Goal: Task Accomplishment & Management: Use online tool/utility

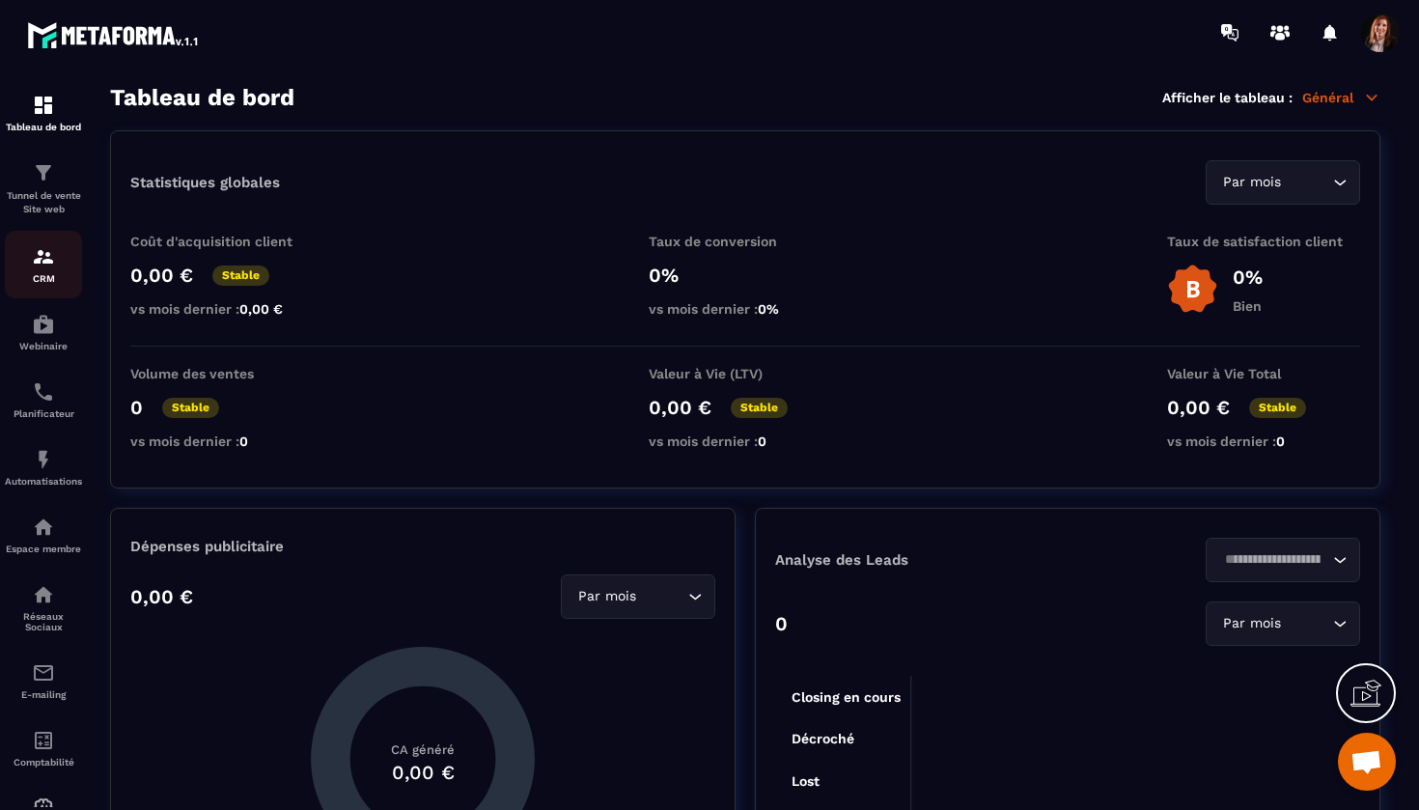
click at [49, 249] on img at bounding box center [43, 256] width 23 height 23
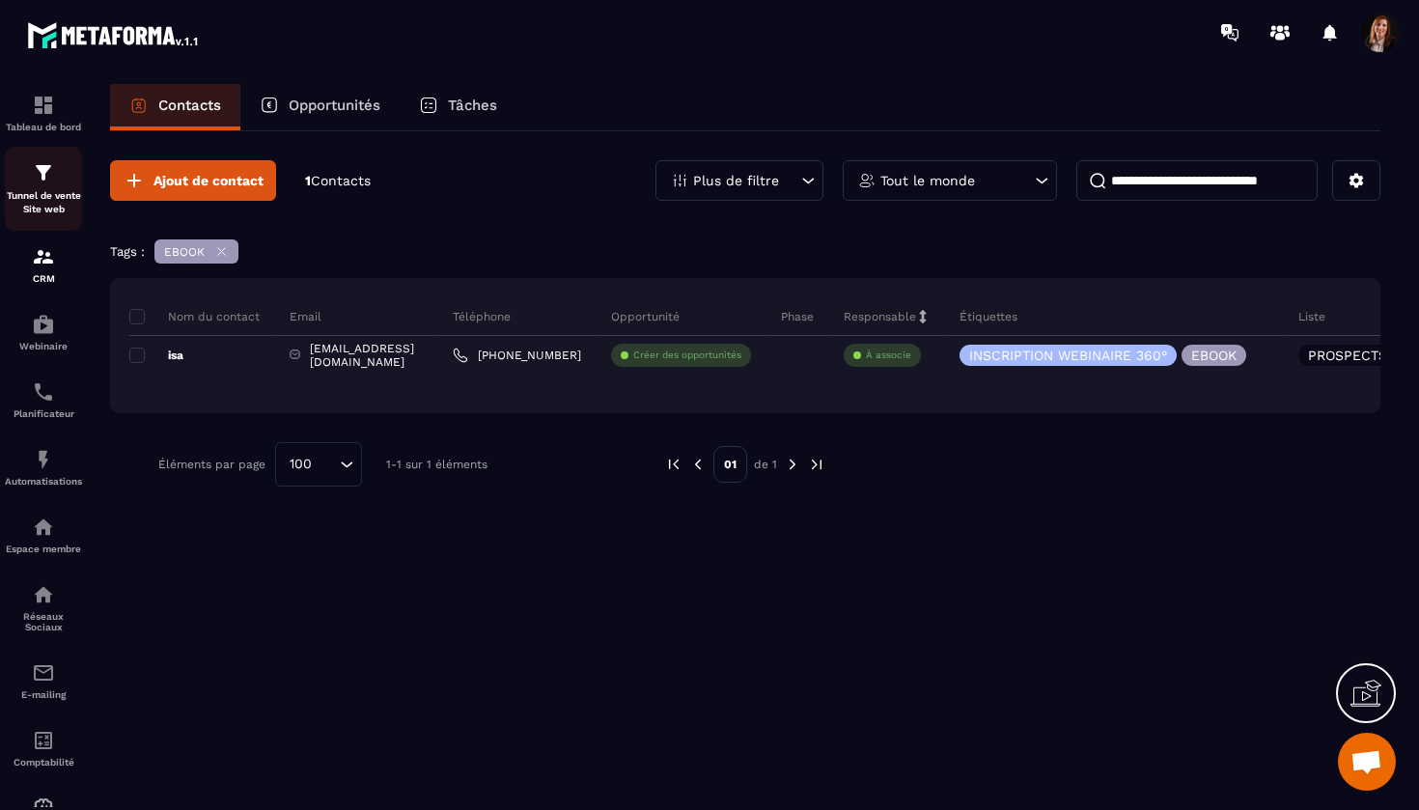
click at [35, 172] on img at bounding box center [43, 172] width 23 height 23
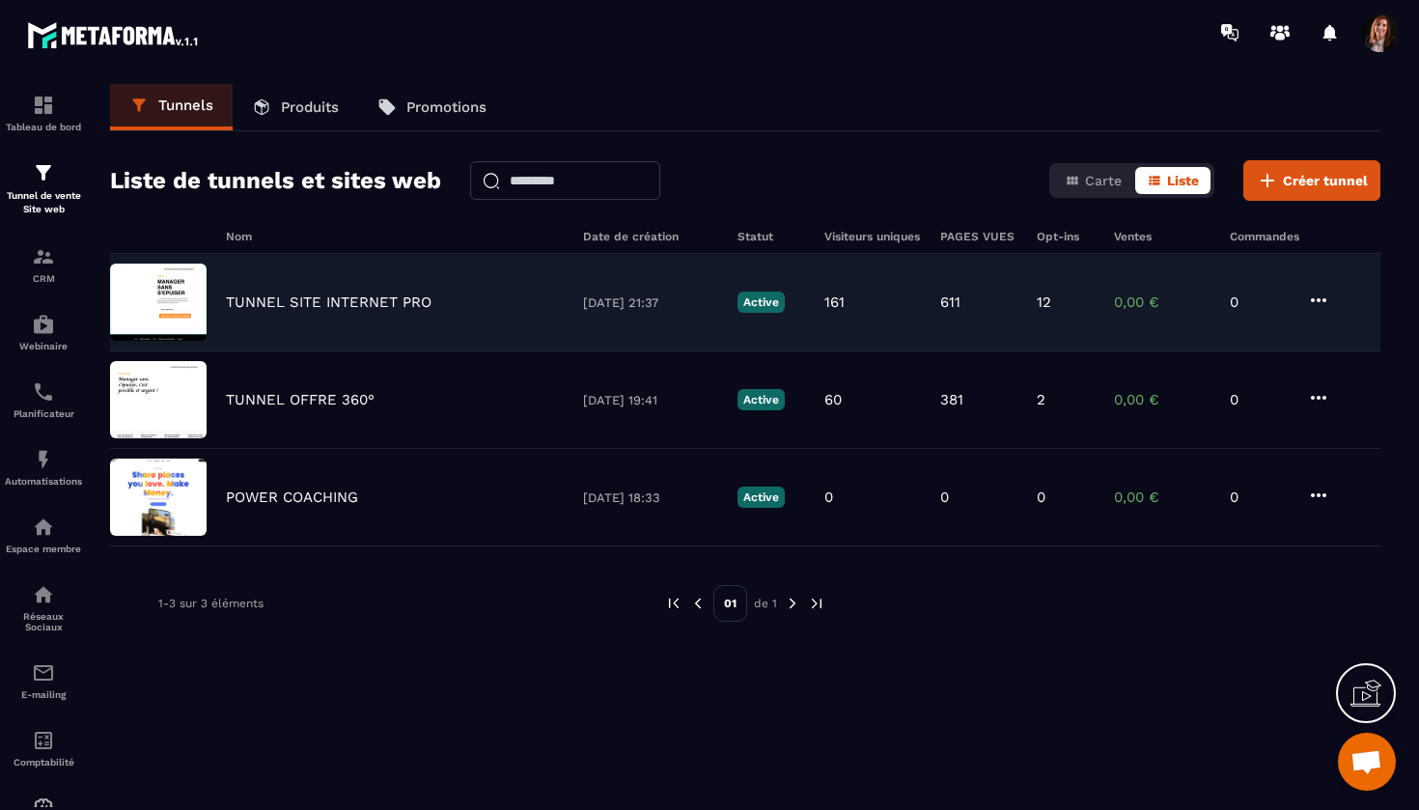
click at [334, 306] on p "TUNNEL SITE INTERNET PRO" at bounding box center [329, 301] width 206 height 17
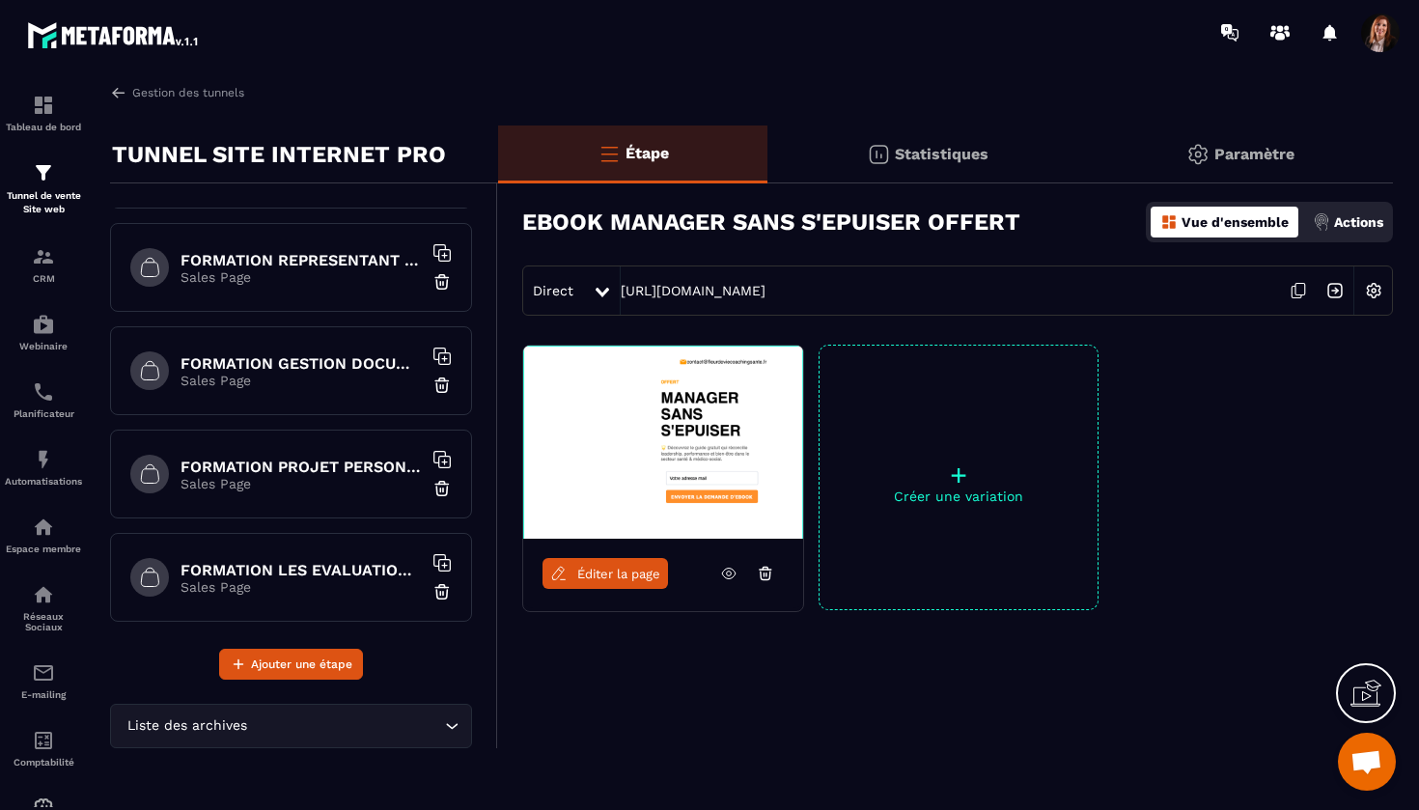
scroll to position [1432, 0]
click at [323, 465] on h6 "FORMATION PROJET PERSONNALISE" at bounding box center [300, 464] width 241 height 18
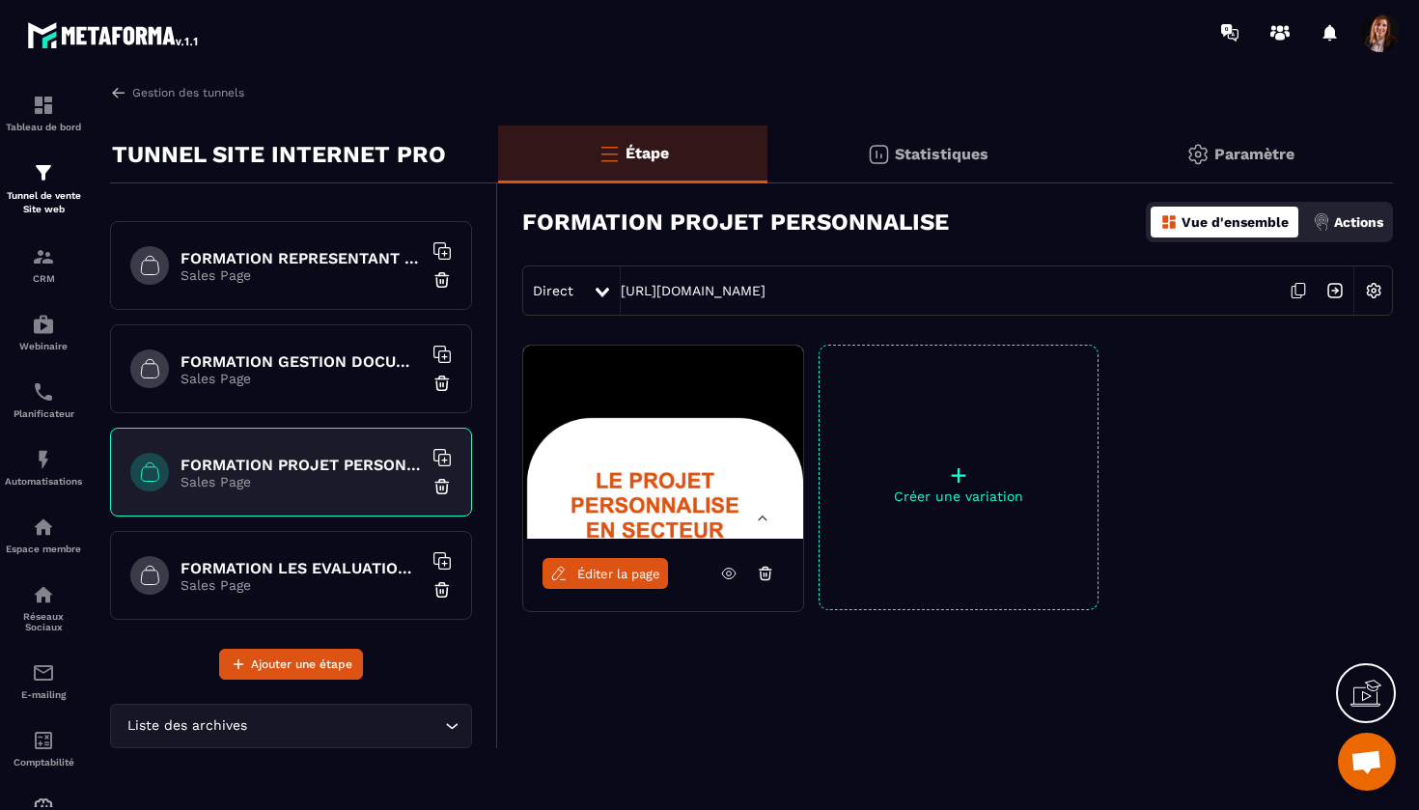
click at [613, 579] on span "Éditer la page" at bounding box center [618, 573] width 83 height 14
